Goal: Transaction & Acquisition: Download file/media

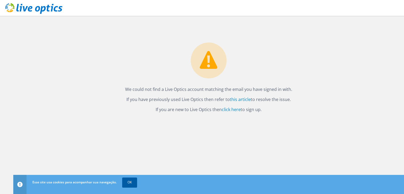
click at [126, 183] on link "OK" at bounding box center [129, 183] width 15 height 10
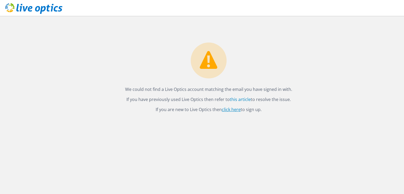
click at [234, 112] on link "click here" at bounding box center [231, 110] width 19 height 6
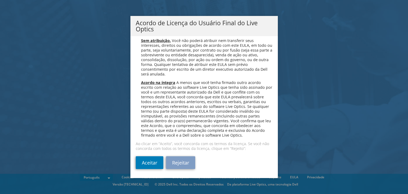
scroll to position [2125, 0]
click at [146, 161] on link "Aceitar" at bounding box center [150, 162] width 28 height 13
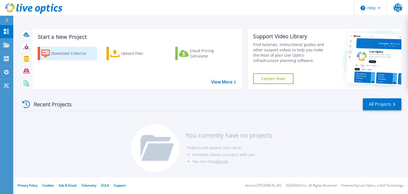
click at [66, 56] on div "Download Collector" at bounding box center [72, 53] width 43 height 11
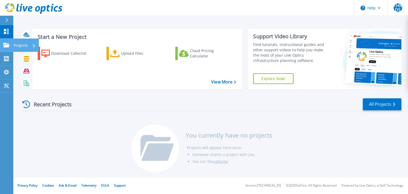
click at [2, 43] on link "Projects Projects" at bounding box center [6, 46] width 13 height 14
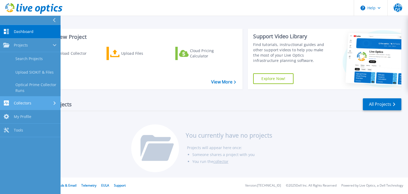
click at [30, 100] on link "Collectors Collectors" at bounding box center [30, 104] width 61 height 14
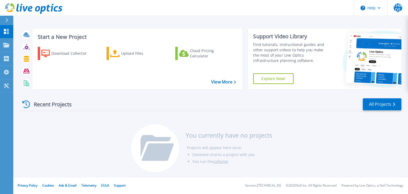
click at [124, 106] on div "Recent Projects All Projects" at bounding box center [210, 104] width 381 height 13
click at [212, 84] on link "View More" at bounding box center [223, 81] width 25 height 5
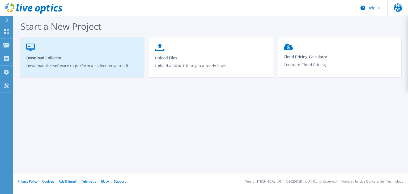
click at [77, 65] on p "Download the software to perform a collection yourself" at bounding box center [82, 69] width 112 height 12
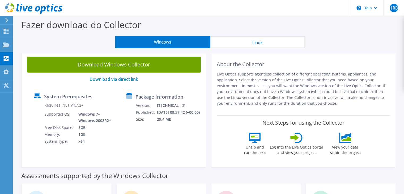
click at [222, 42] on button "Linux" at bounding box center [257, 42] width 95 height 12
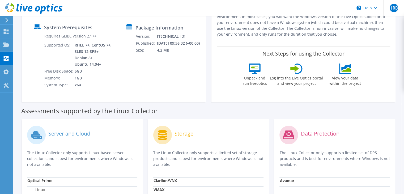
scroll to position [15, 0]
